Goal: Information Seeking & Learning: Learn about a topic

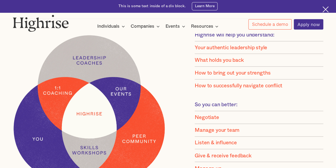
scroll to position [328, 0]
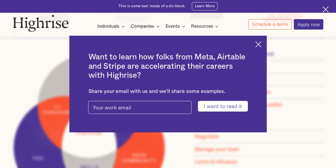
click at [260, 44] on img at bounding box center [258, 44] width 6 height 6
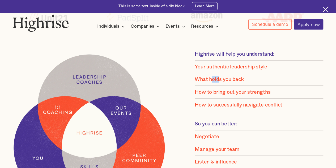
drag, startPoint x: 214, startPoint y: 83, endPoint x: 222, endPoint y: 84, distance: 8.5
click at [222, 82] on div "What holds you back" at bounding box center [219, 79] width 49 height 6
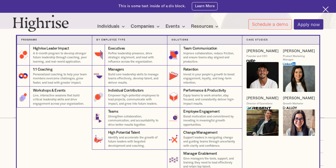
click at [256, 65] on img at bounding box center [262, 75] width 32 height 26
click at [256, 74] on img at bounding box center [262, 75] width 32 height 26
click at [256, 40] on strong "Case Studies" at bounding box center [257, 40] width 22 height 2
click at [252, 58] on div "Founder and CEO" at bounding box center [256, 55] width 21 height 3
click at [254, 52] on div "[PERSON_NAME]" at bounding box center [262, 51] width 32 height 5
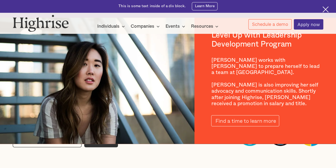
scroll to position [584, 0]
